Goal: Task Accomplishment & Management: Complete application form

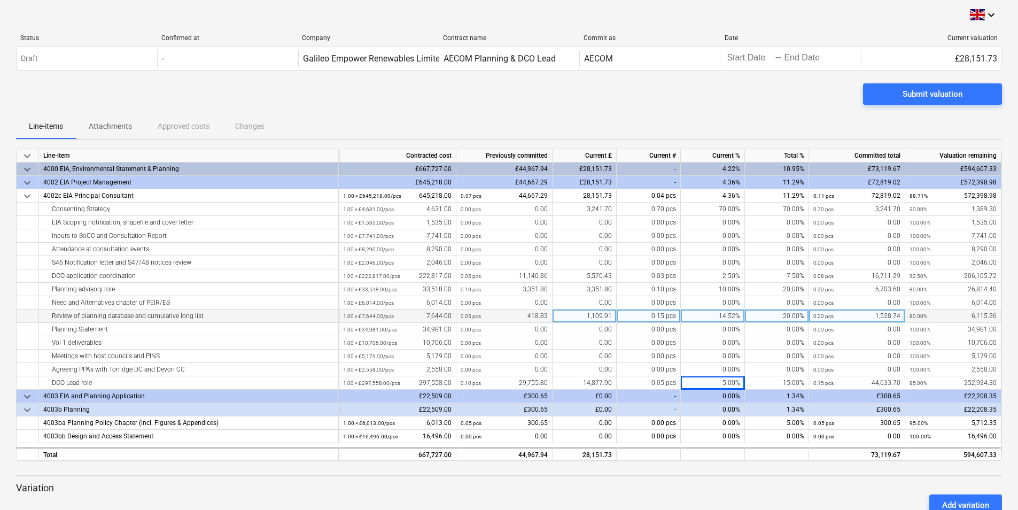
click at [734, 315] on div "14.52%" at bounding box center [713, 315] width 64 height 13
click at [737, 315] on input "14.52" at bounding box center [713, 315] width 64 height 13
click at [727, 314] on div "14.52%" at bounding box center [713, 315] width 64 height 13
click at [728, 314] on input "14.52" at bounding box center [713, 315] width 64 height 13
type input "13.52"
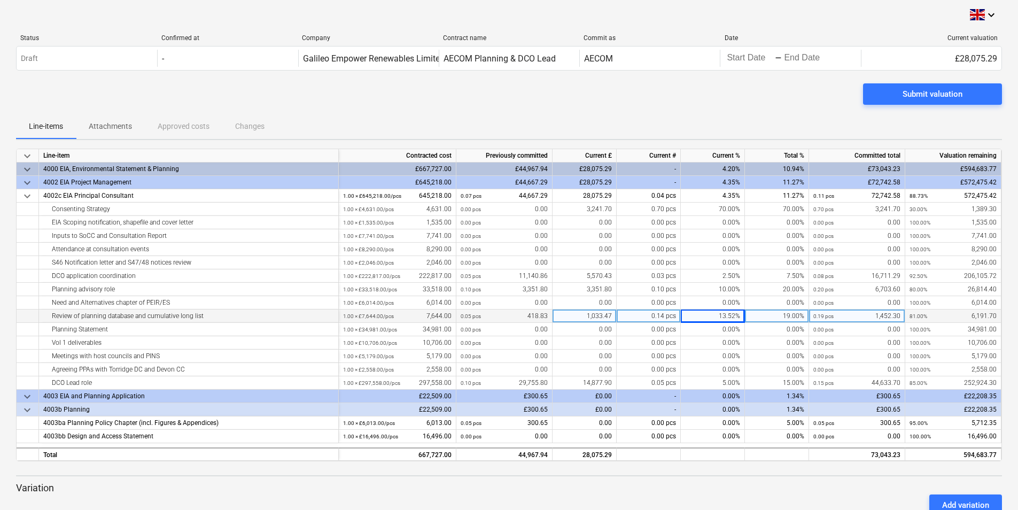
click at [724, 314] on div "13.52%" at bounding box center [713, 315] width 64 height 13
click at [728, 312] on input "13.52" at bounding box center [713, 315] width 64 height 13
click at [738, 313] on input "14.52" at bounding box center [713, 315] width 64 height 13
type input "14.51"
click at [734, 314] on div "14.51%" at bounding box center [713, 315] width 64 height 13
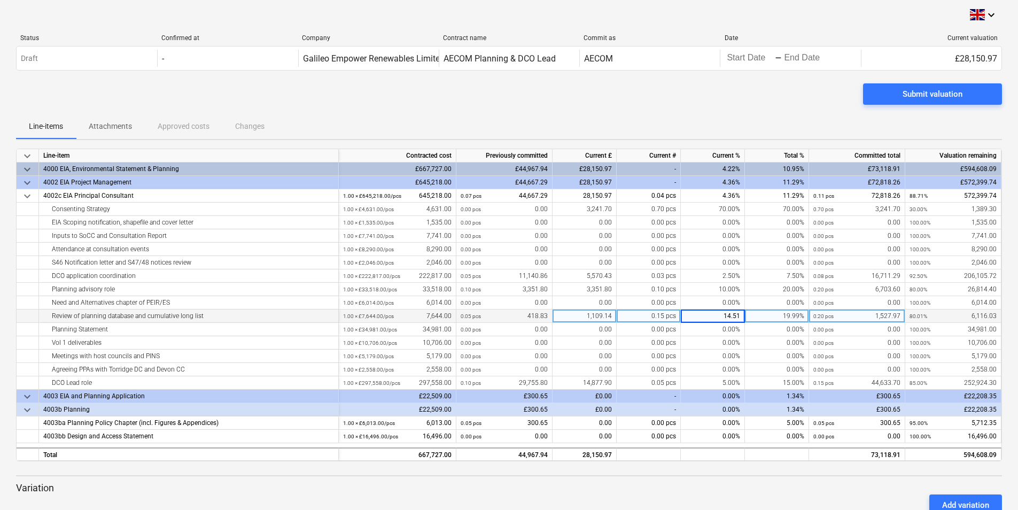
click at [738, 313] on input "14.51" at bounding box center [713, 315] width 64 height 13
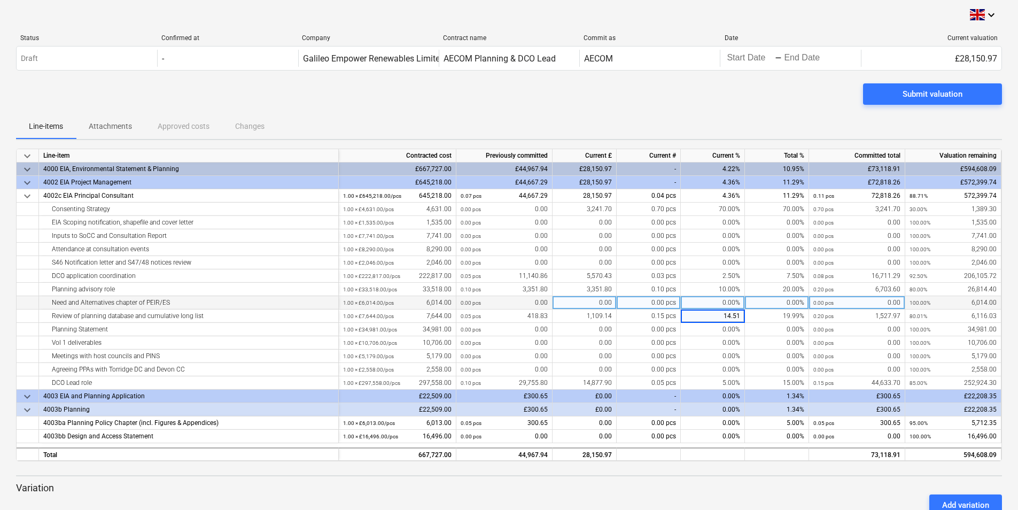
type input "14.515"
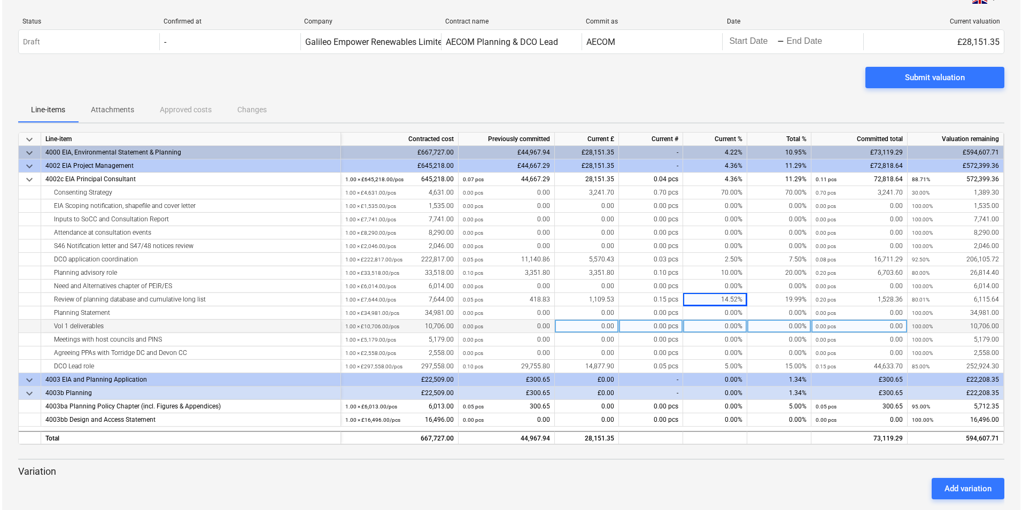
scroll to position [32, 0]
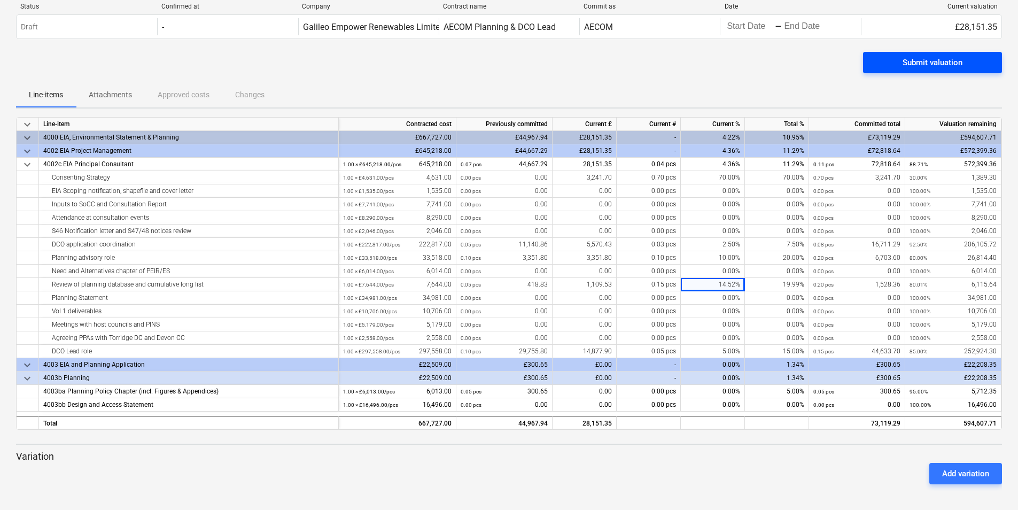
click at [936, 60] on div "Submit valuation" at bounding box center [932, 63] width 60 height 14
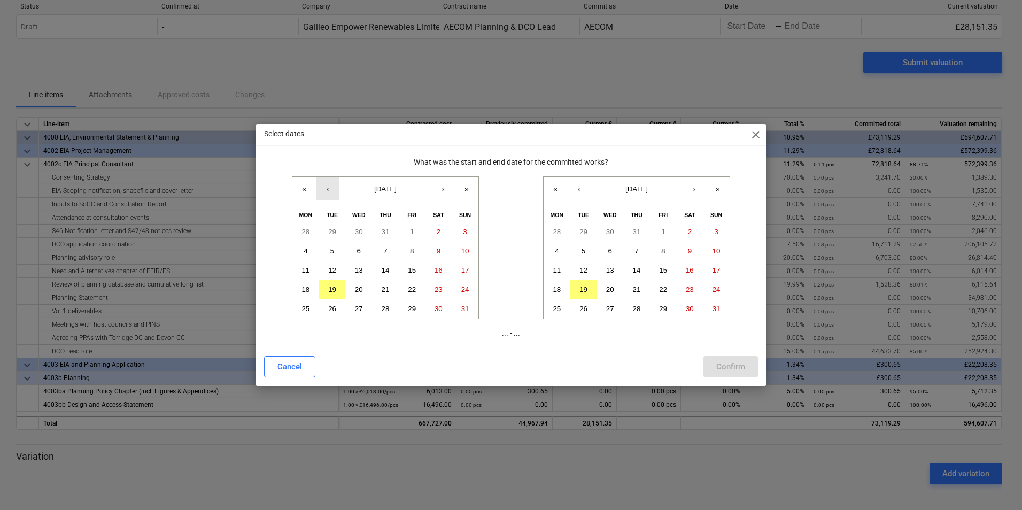
click at [328, 192] on button "‹" at bounding box center [328, 189] width 24 height 24
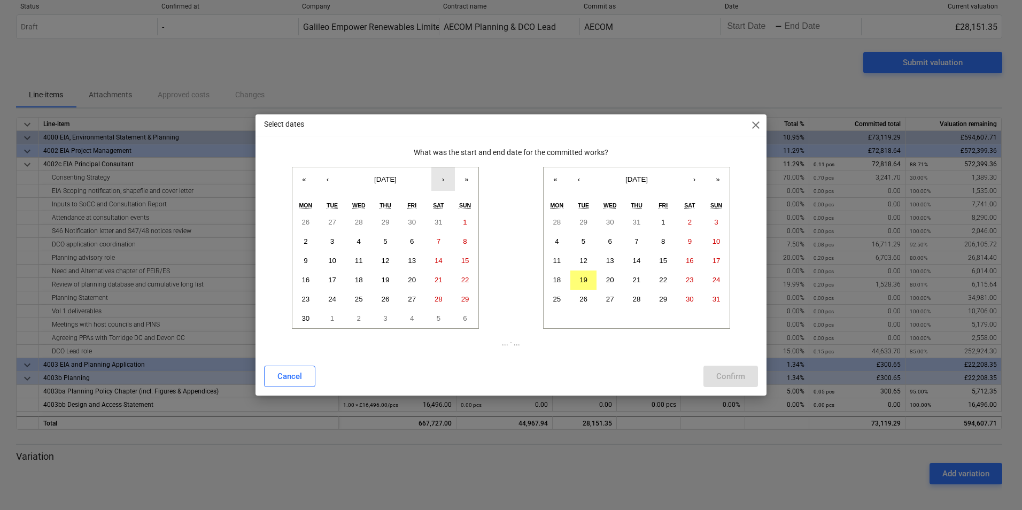
click at [440, 181] on button "›" at bounding box center [443, 179] width 24 height 24
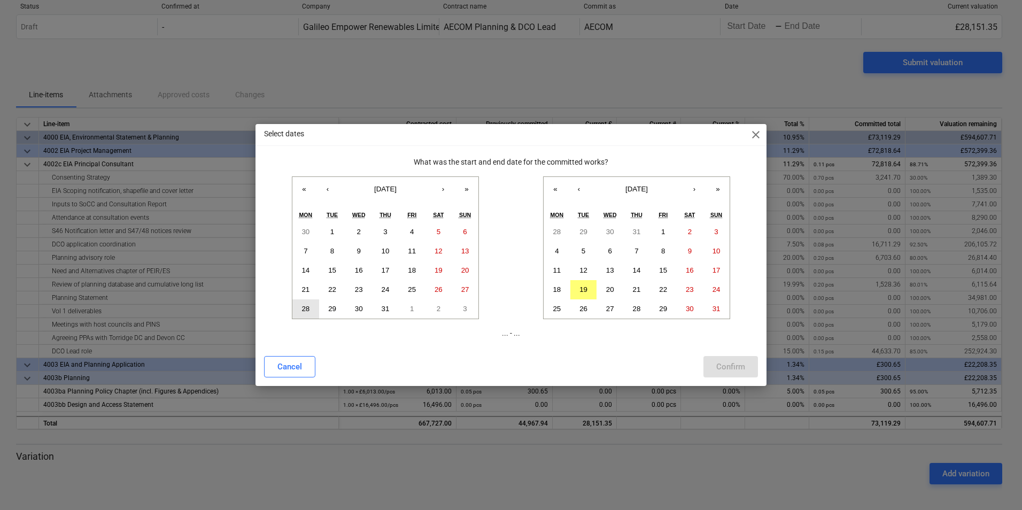
click at [310, 312] on button "28" at bounding box center [305, 308] width 27 height 19
click at [663, 308] on abbr "29" at bounding box center [663, 309] width 8 height 8
click at [733, 370] on div "Confirm" at bounding box center [730, 367] width 29 height 14
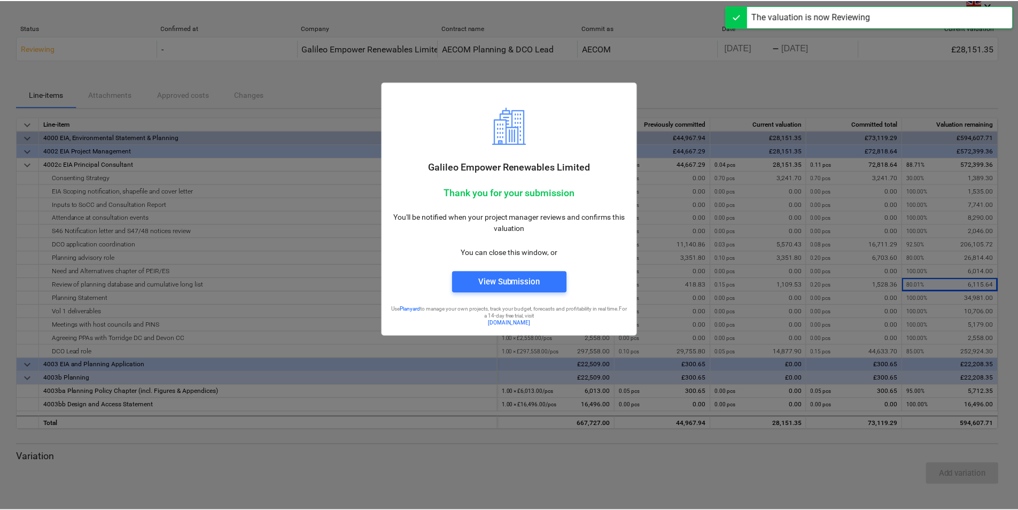
scroll to position [10, 0]
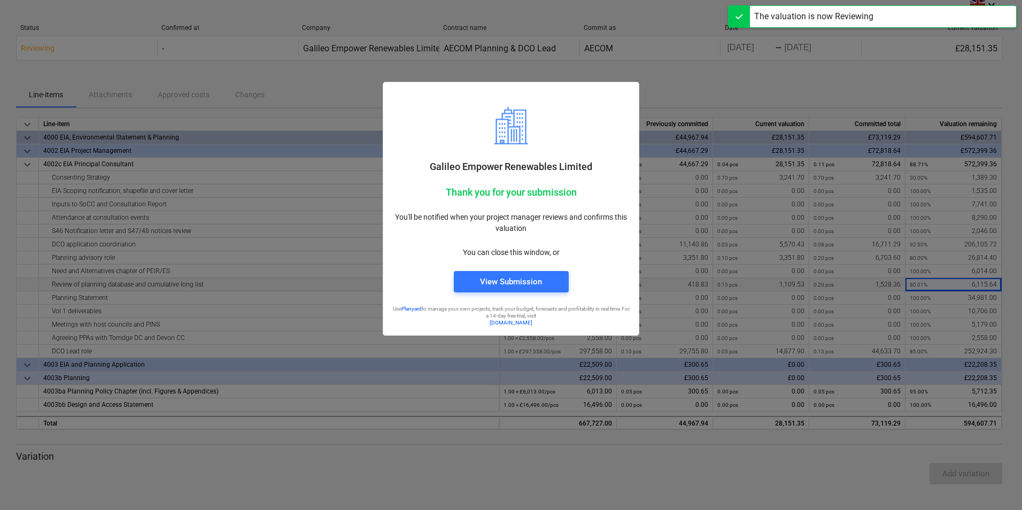
click at [509, 284] on div "View Submission" at bounding box center [511, 282] width 62 height 14
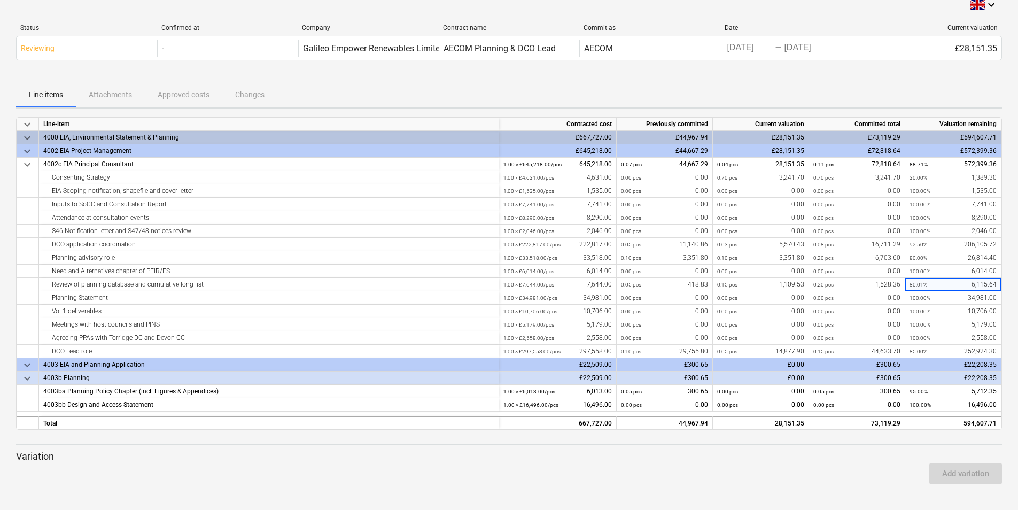
click at [883, 79] on div at bounding box center [509, 77] width 986 height 9
click at [757, 175] on div "0.70 pcs 3,241.70" at bounding box center [760, 177] width 87 height 13
